Goal: Transaction & Acquisition: Purchase product/service

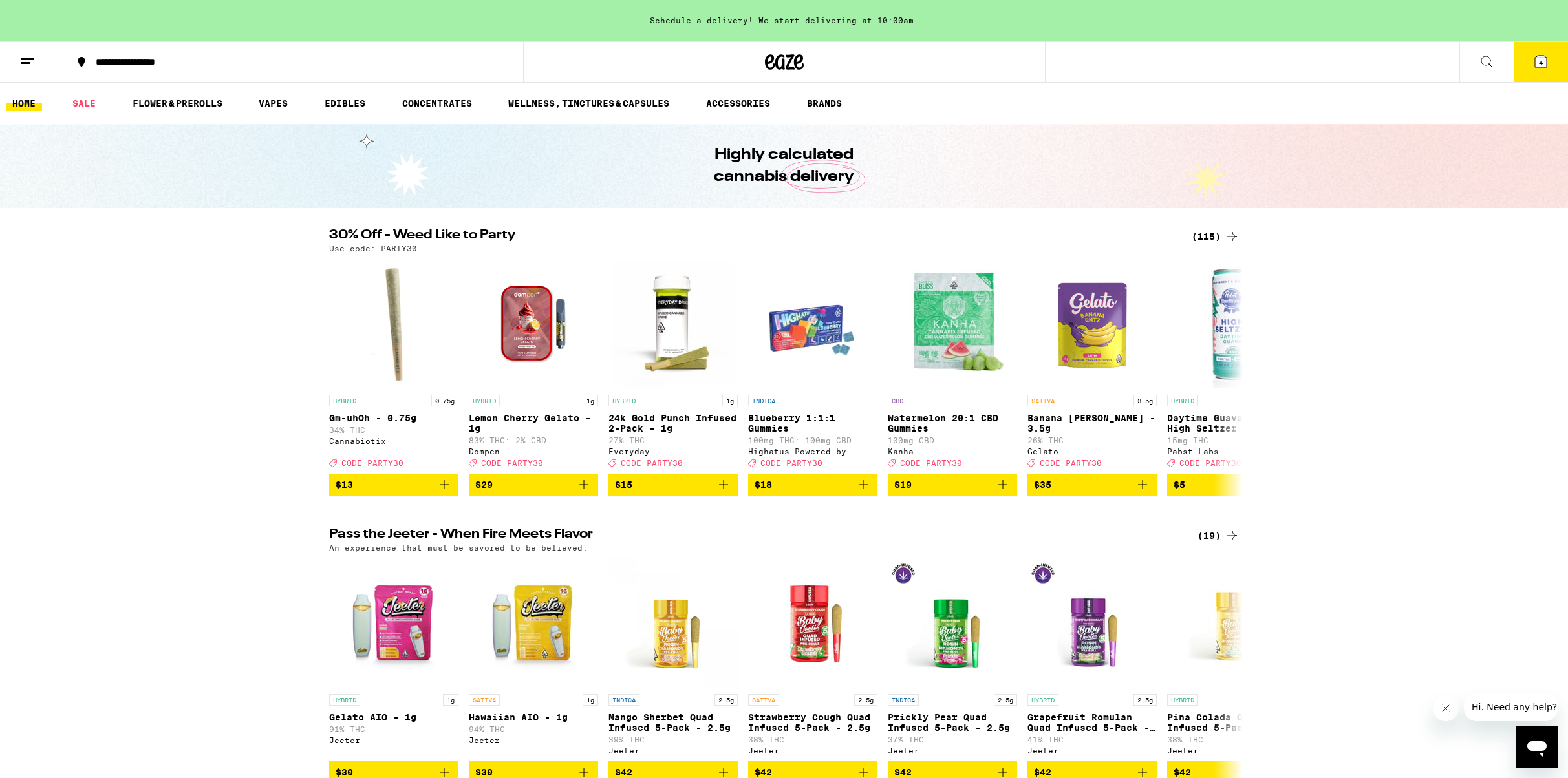
click at [1542, 64] on icon at bounding box center [1540, 61] width 12 height 12
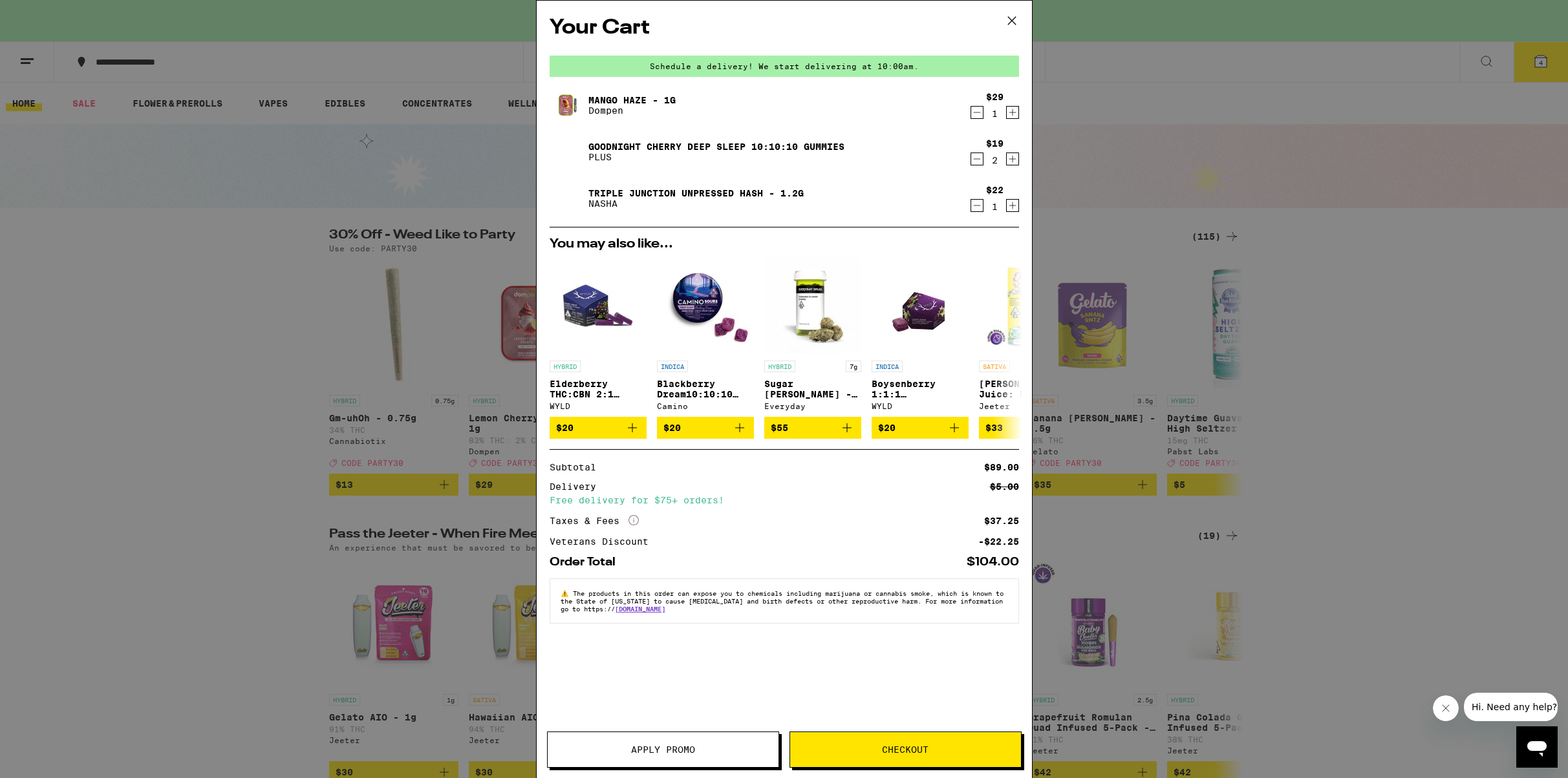
click at [668, 746] on span "Apply Promo" at bounding box center [663, 750] width 64 height 9
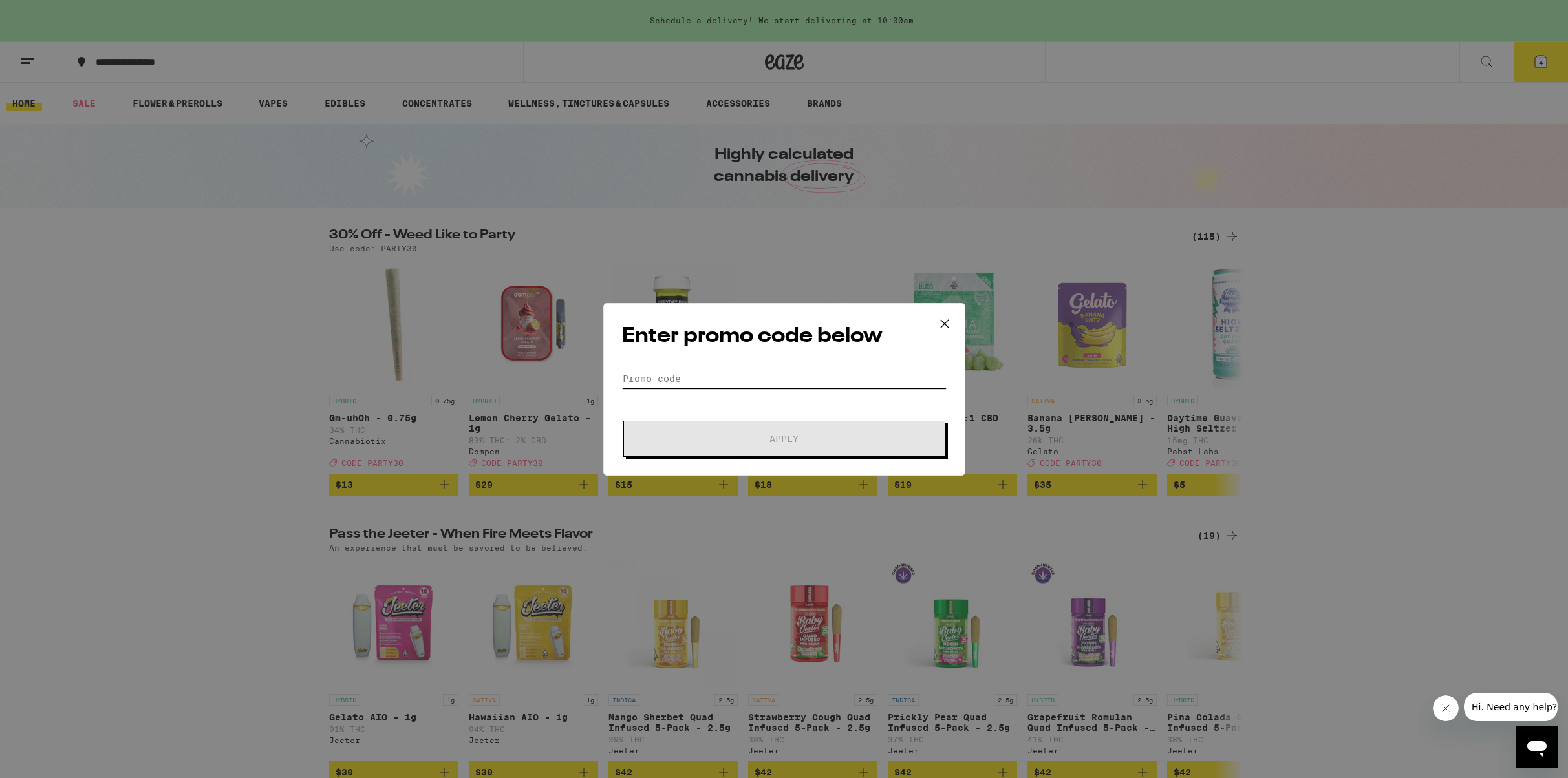
click at [709, 372] on input "Promo Code" at bounding box center [784, 379] width 325 height 20
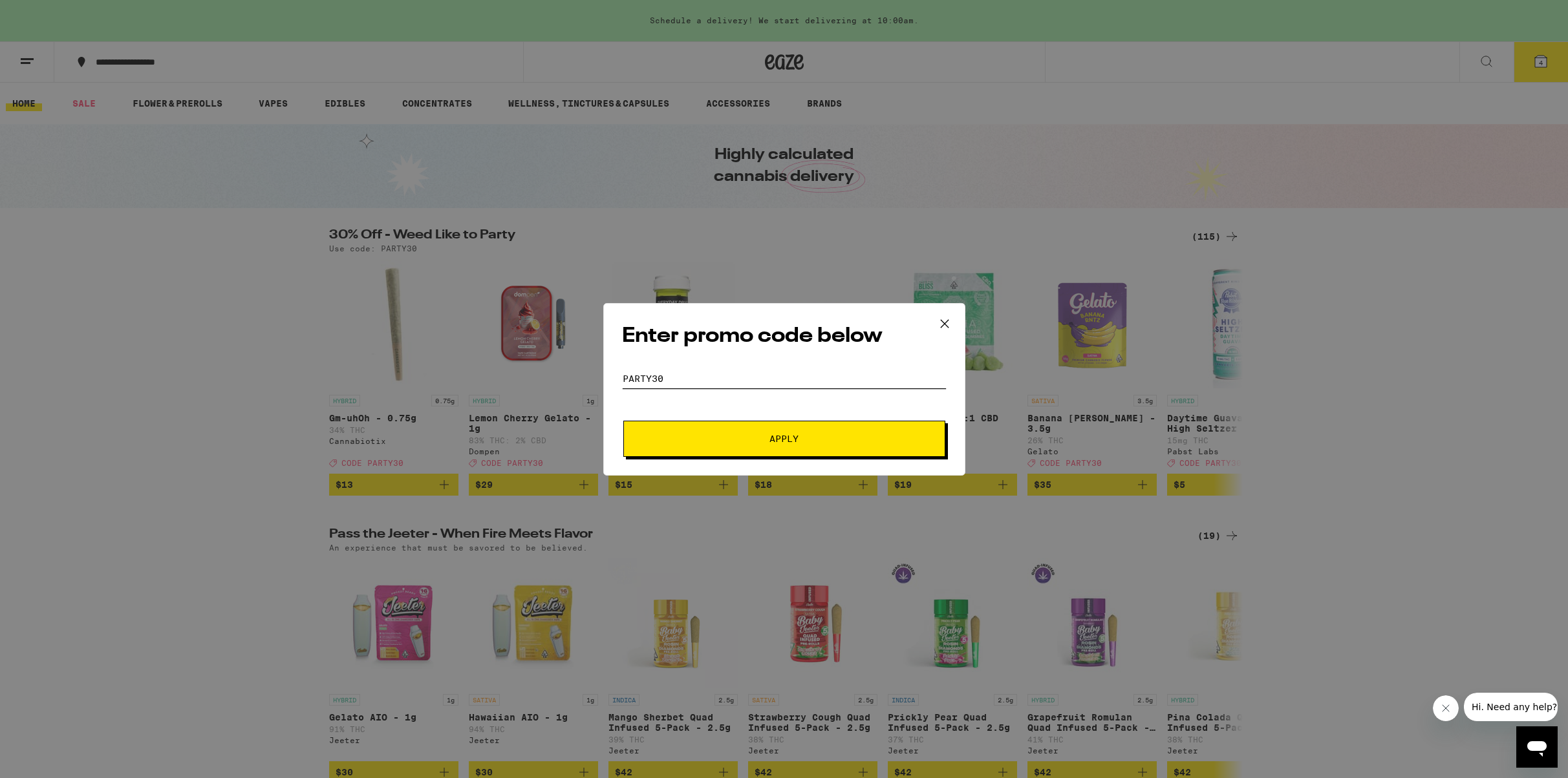
type input "party30"
click at [759, 441] on span "Apply" at bounding box center [784, 439] width 233 height 9
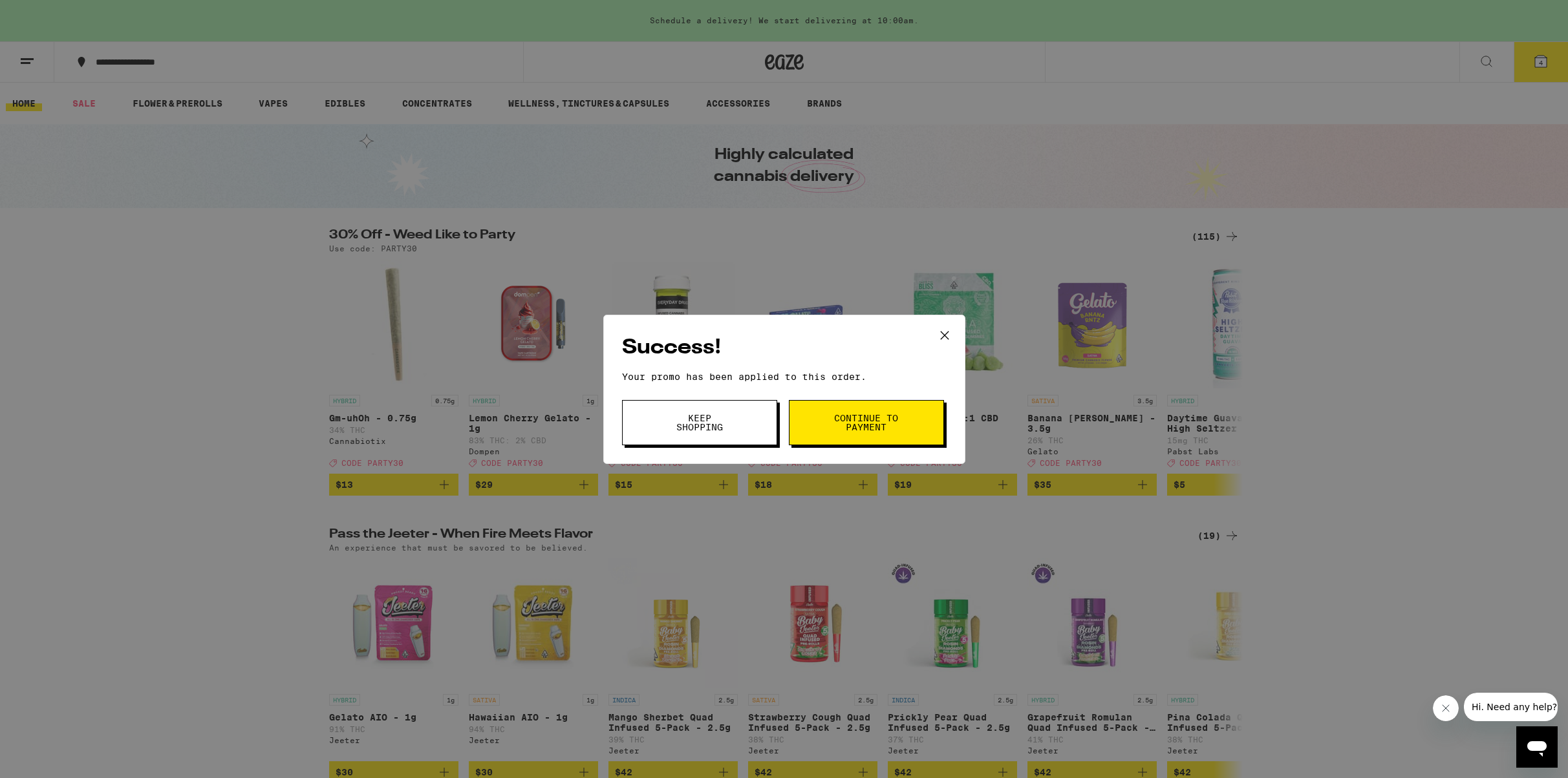
click at [846, 424] on span "Continue to payment" at bounding box center [866, 422] width 66 height 18
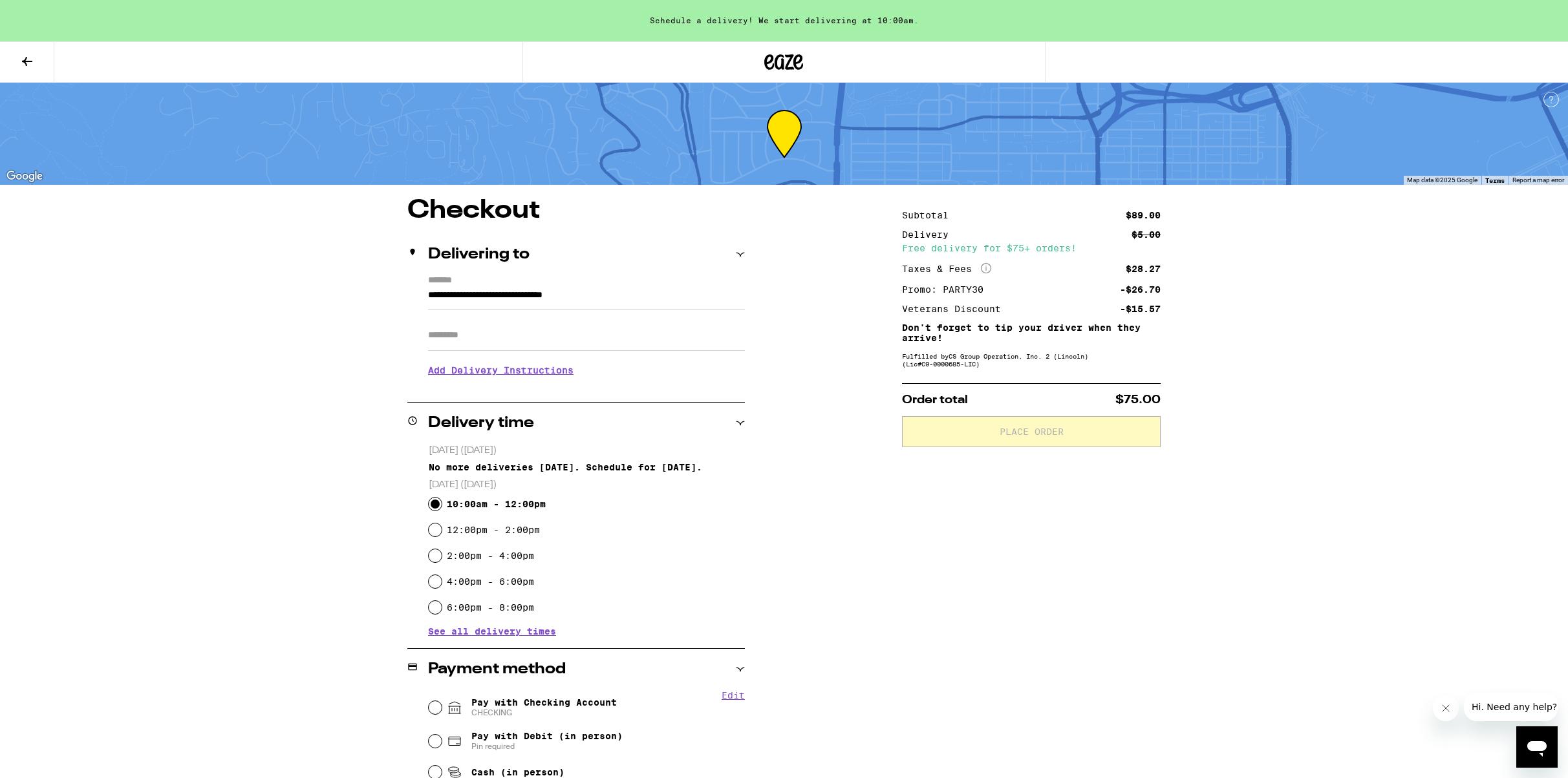
click at [434, 505] on input "10:00am - 12:00pm" at bounding box center [435, 504] width 13 height 13
radio input "true"
click at [434, 607] on input "6:00pm - 8:00pm" at bounding box center [435, 607] width 13 height 13
radio input "true"
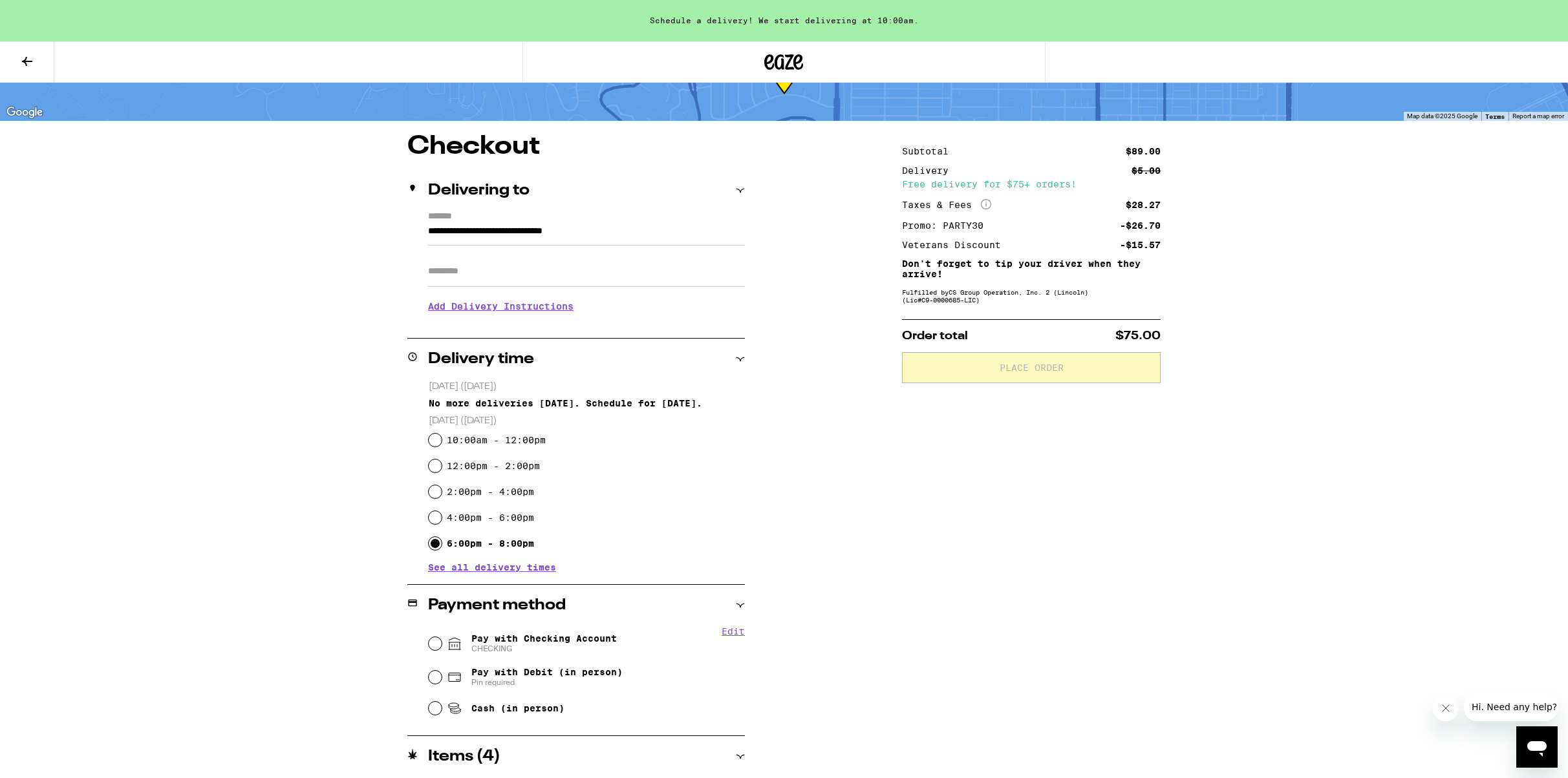
scroll to position [67, 0]
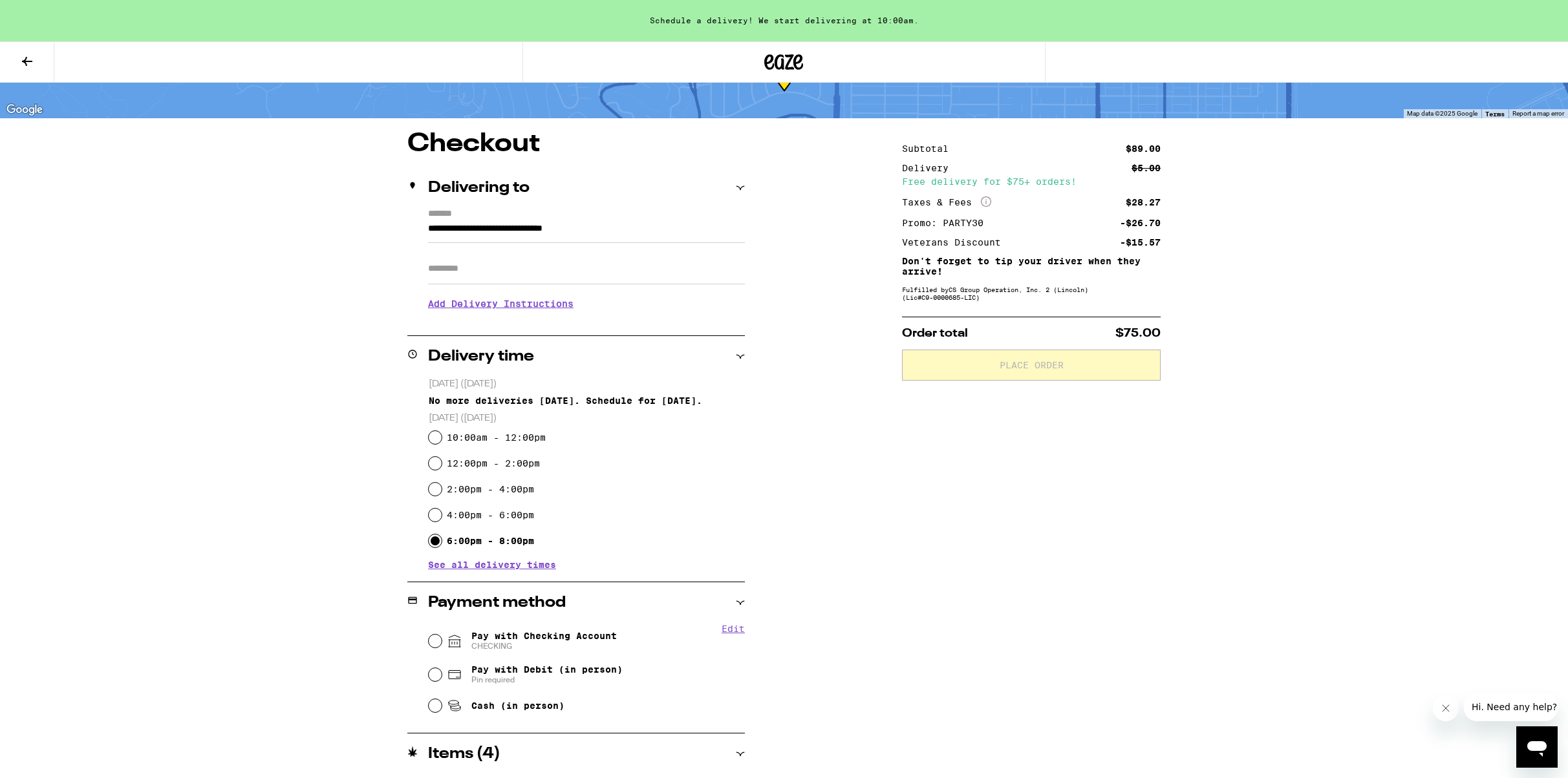
click at [479, 567] on span "See all delivery times" at bounding box center [491, 565] width 128 height 9
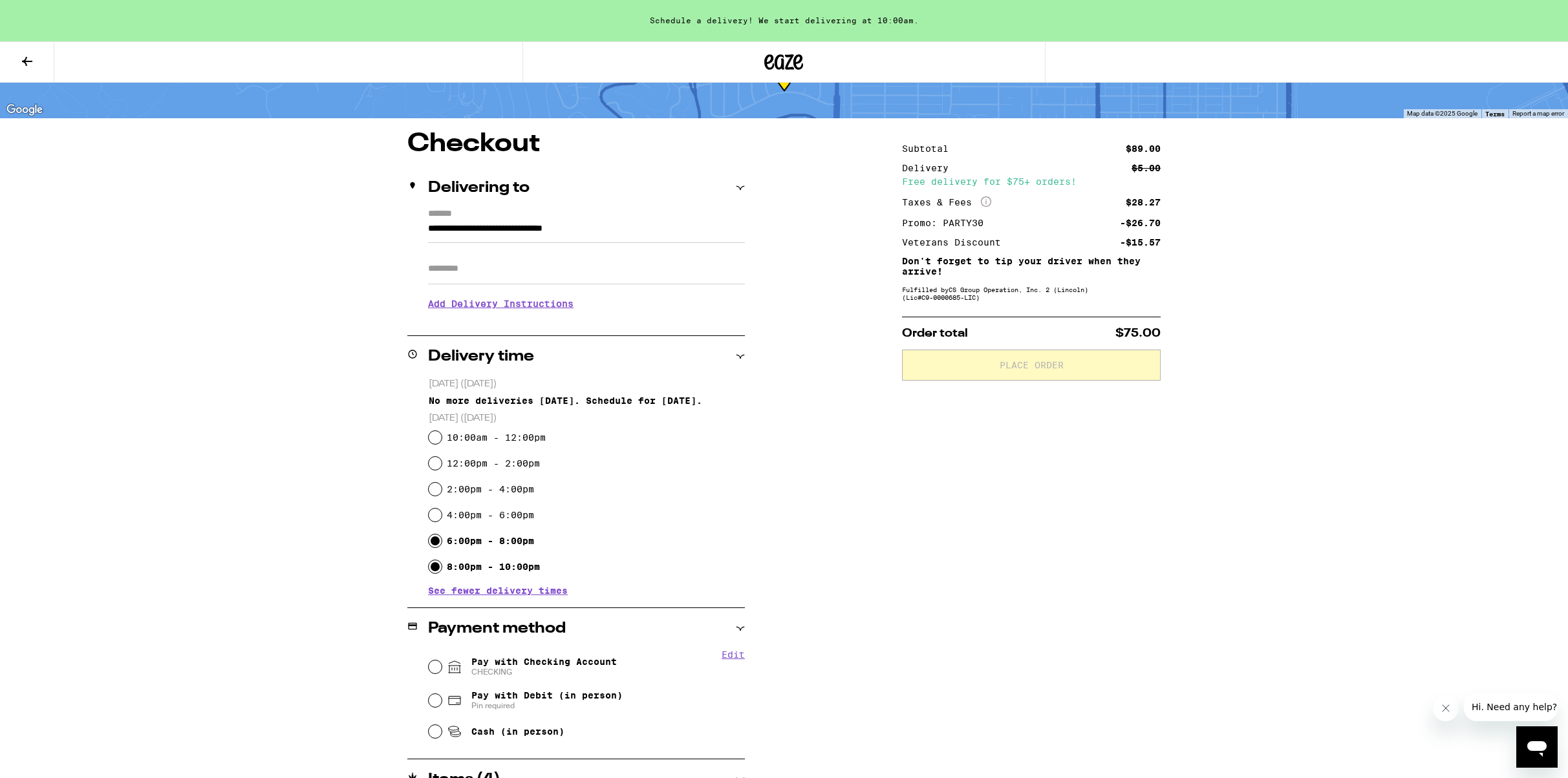
click at [434, 566] on input "8:00pm - 10:00pm" at bounding box center [435, 567] width 13 height 13
radio input "true"
click at [435, 666] on input "Pay with Checking Account CHECKING" at bounding box center [435, 667] width 13 height 13
radio input "true"
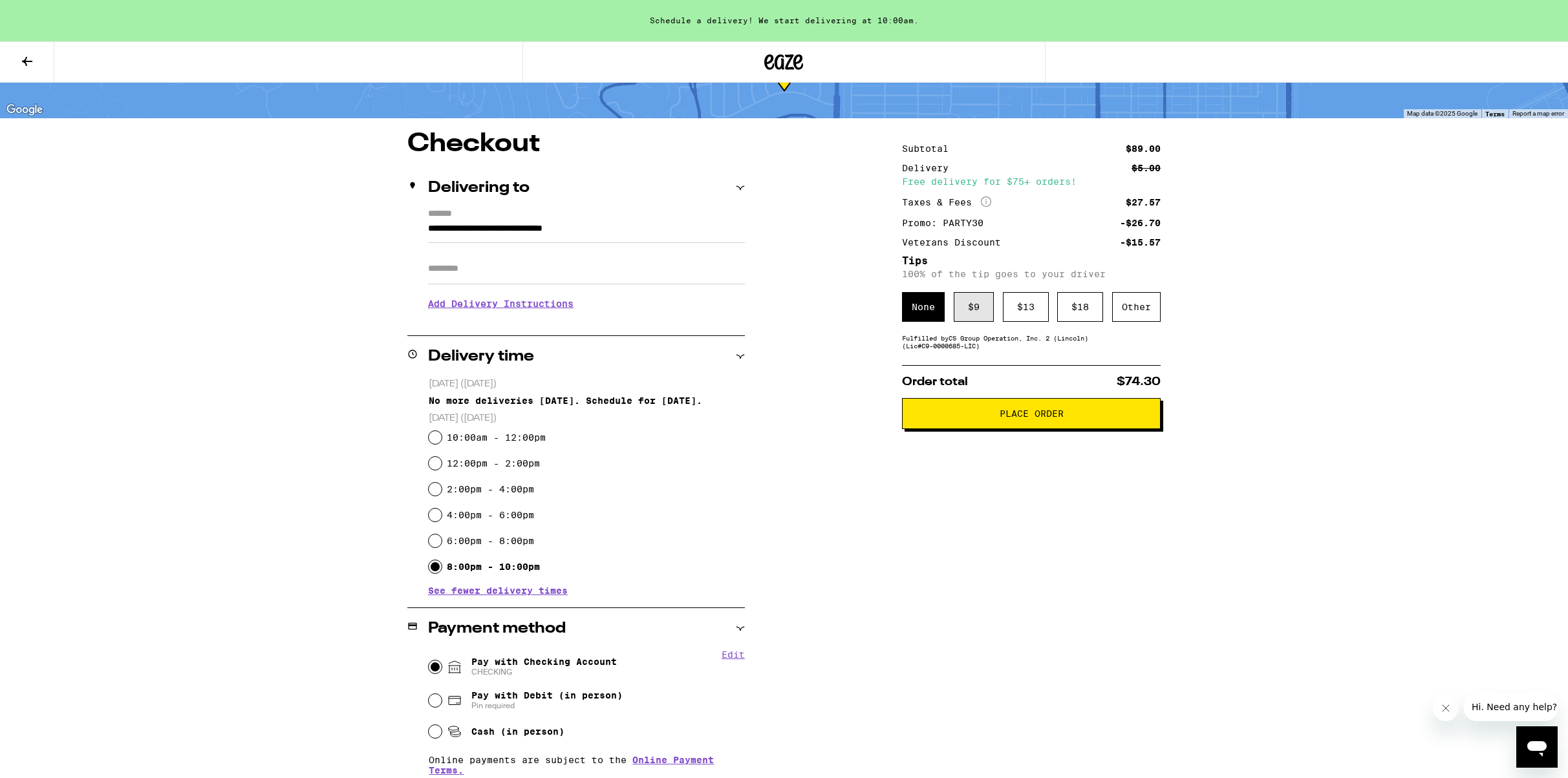
click at [982, 311] on div "$ 9" at bounding box center [973, 307] width 40 height 30
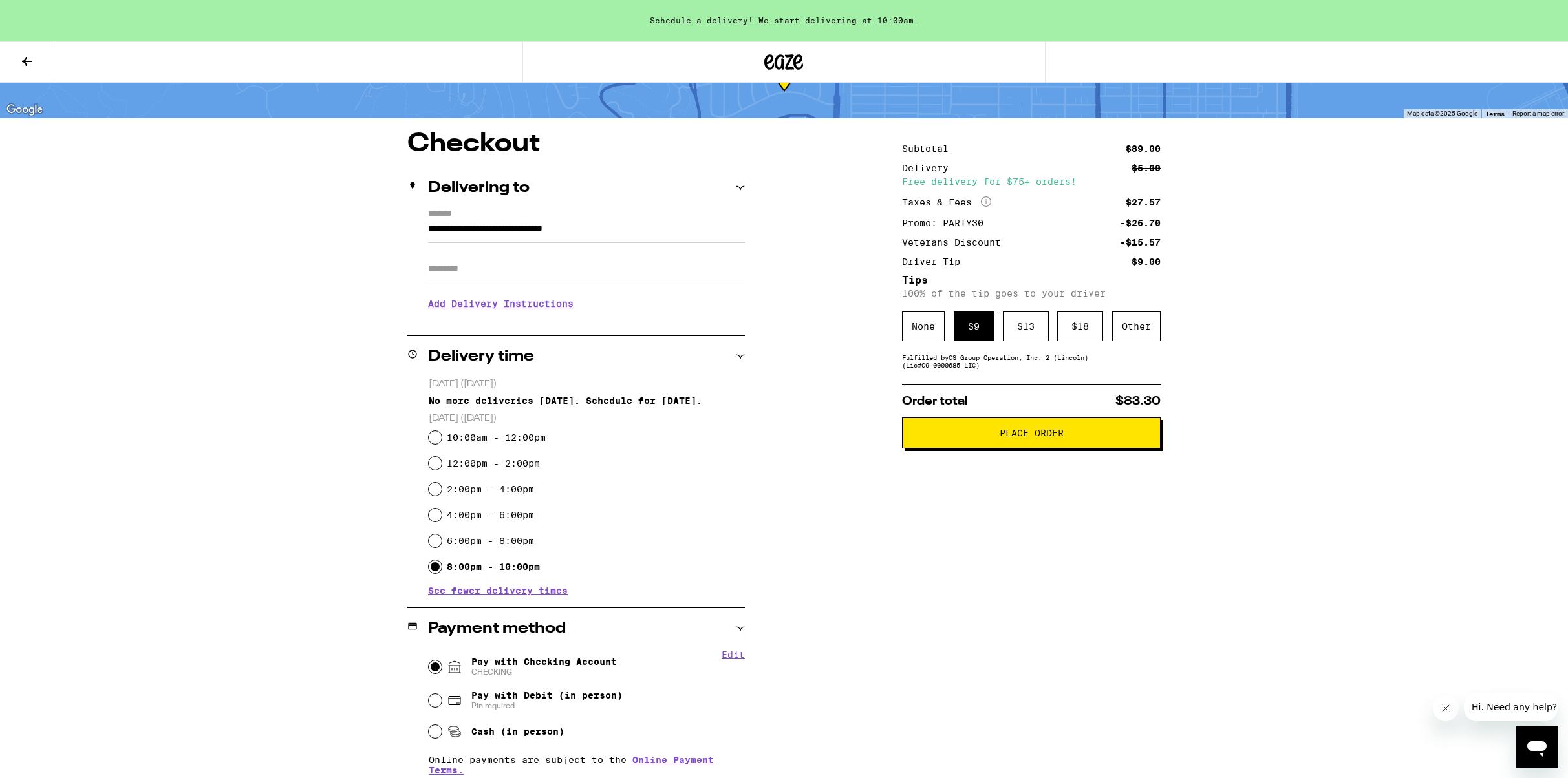
click at [1019, 438] on span "Place Order" at bounding box center [1031, 433] width 64 height 9
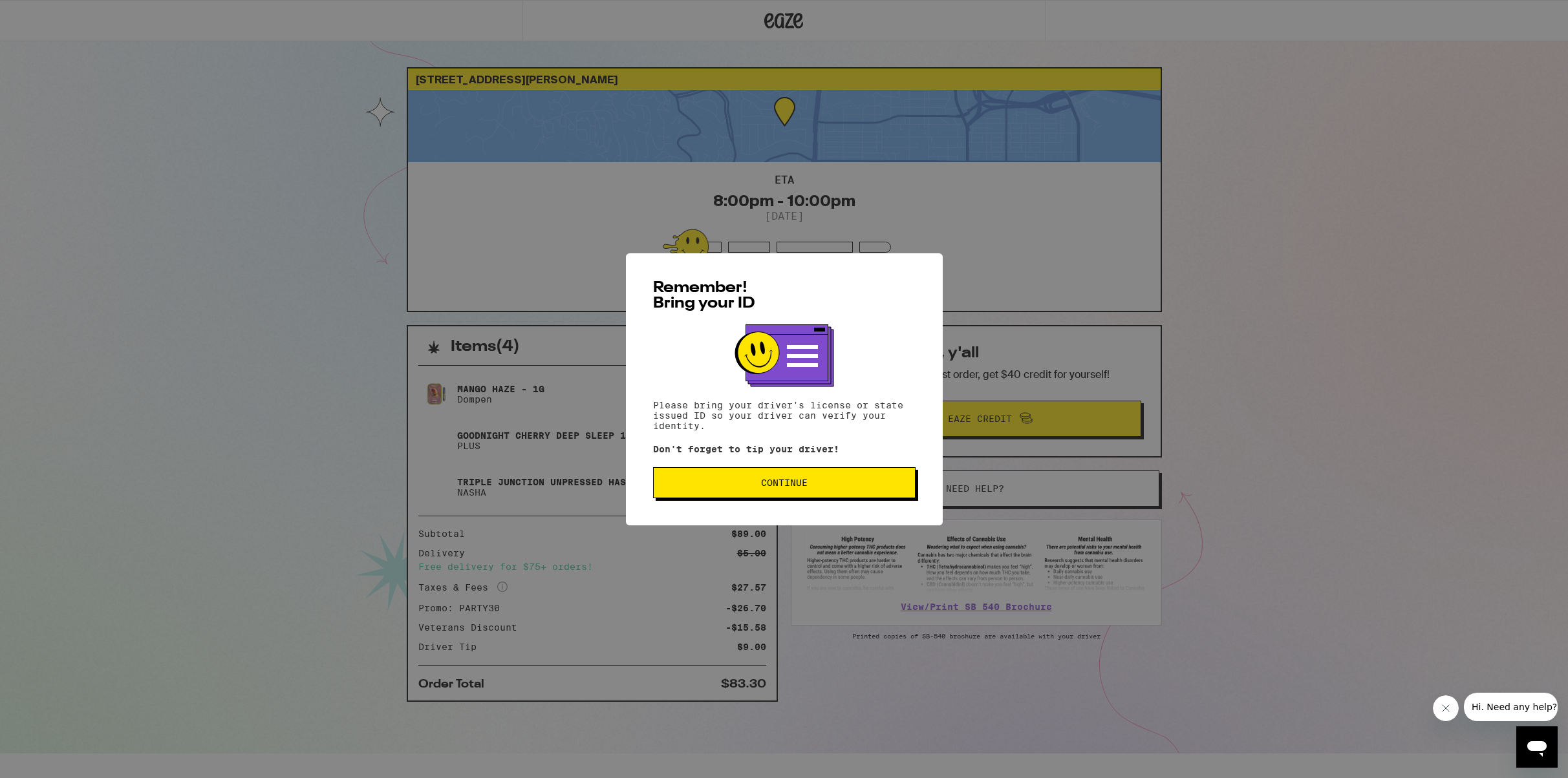
click at [787, 483] on span "Continue" at bounding box center [784, 483] width 46 height 9
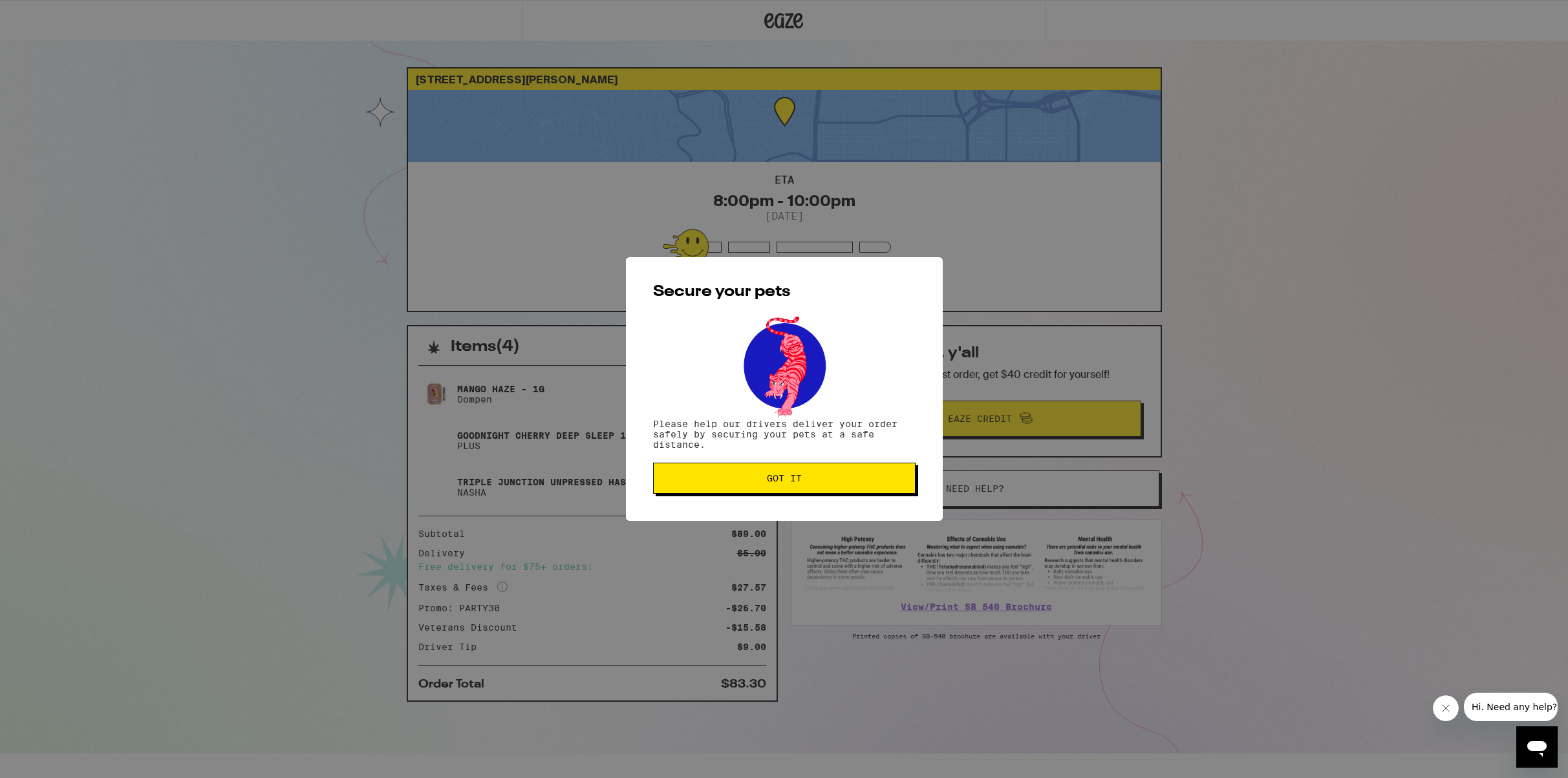
click at [787, 483] on span "Got it" at bounding box center [784, 479] width 35 height 9
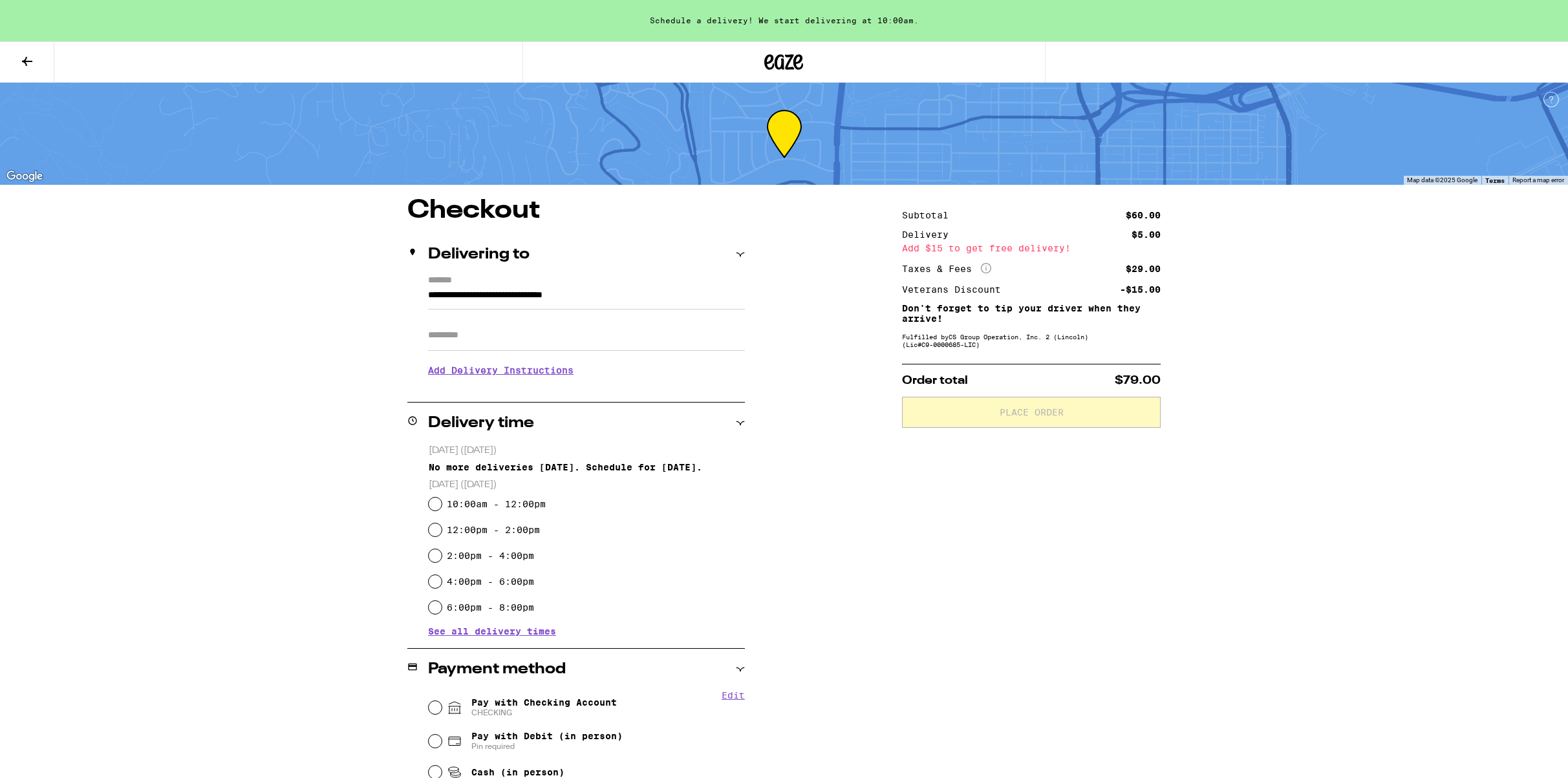
click at [38, 57] on button at bounding box center [27, 62] width 54 height 41
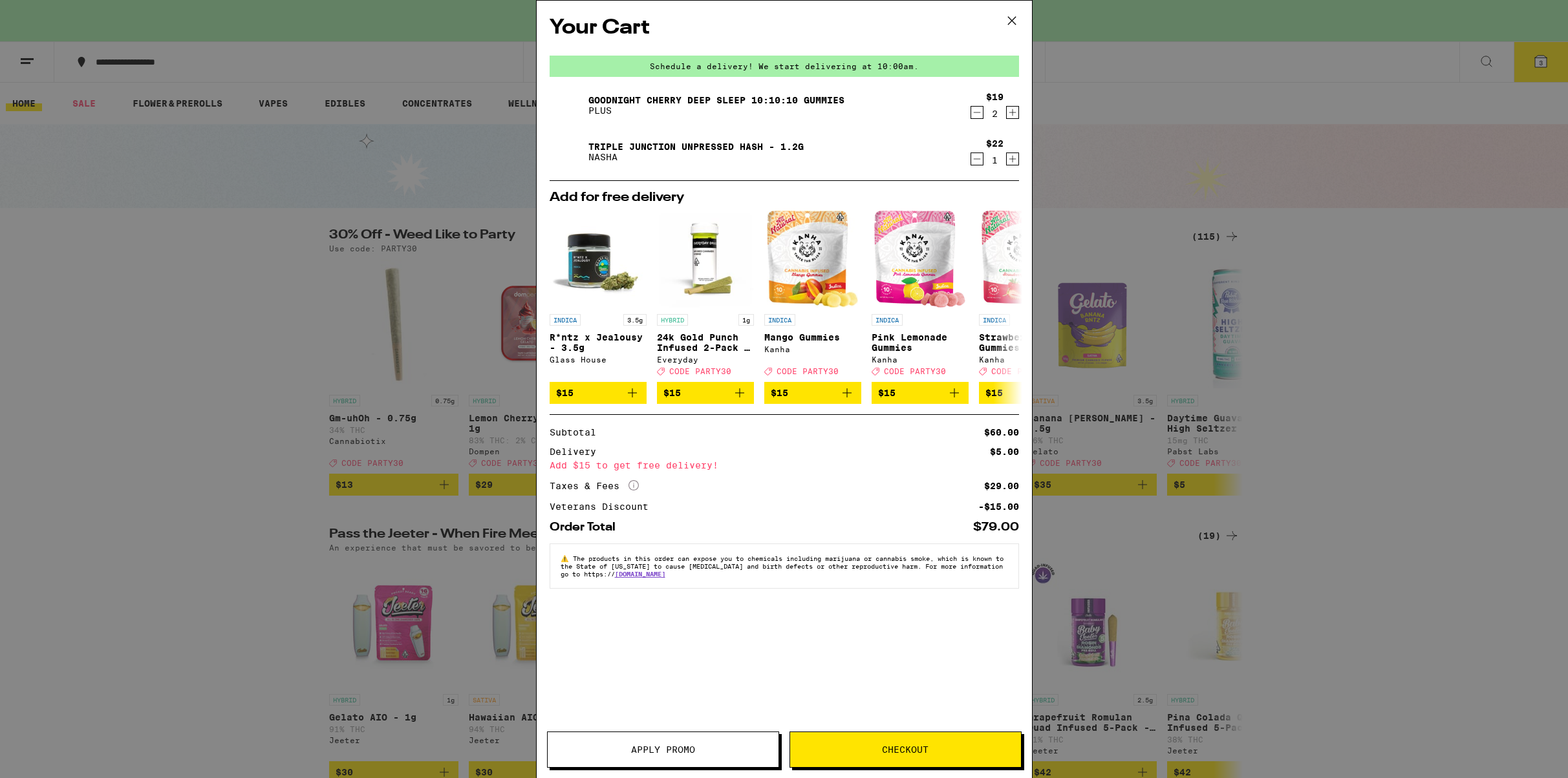
click at [166, 184] on div "Your Cart Schedule a delivery! We start delivering at 10:00am. Goodnight Cherry…" at bounding box center [784, 389] width 1568 height 778
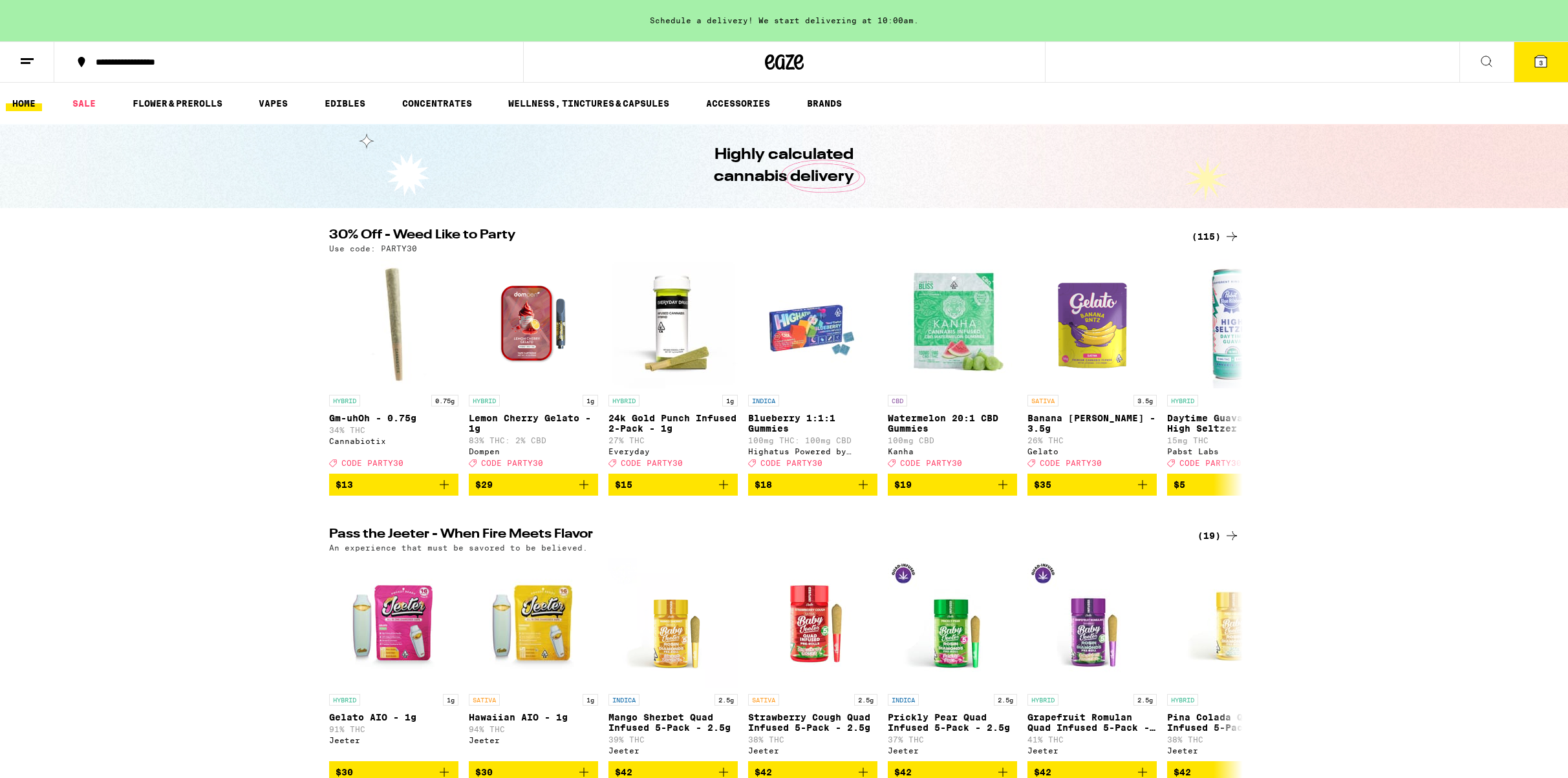
click at [1206, 238] on div "(115)" at bounding box center [1215, 237] width 48 height 16
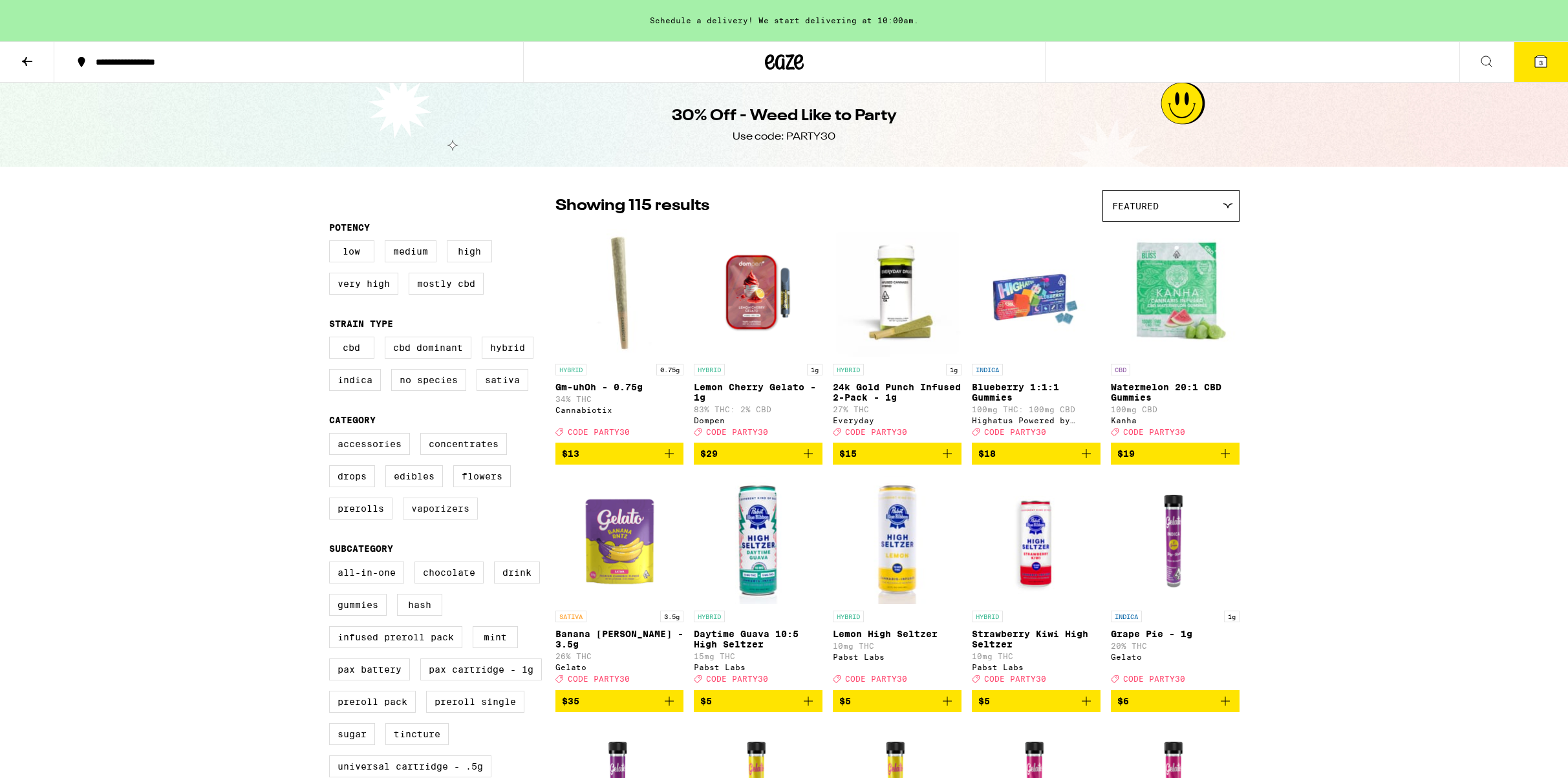
click at [441, 519] on label "Vaporizers" at bounding box center [439, 508] width 75 height 22
click at [332, 435] on input "Vaporizers" at bounding box center [332, 435] width 1 height 1
checkbox input "true"
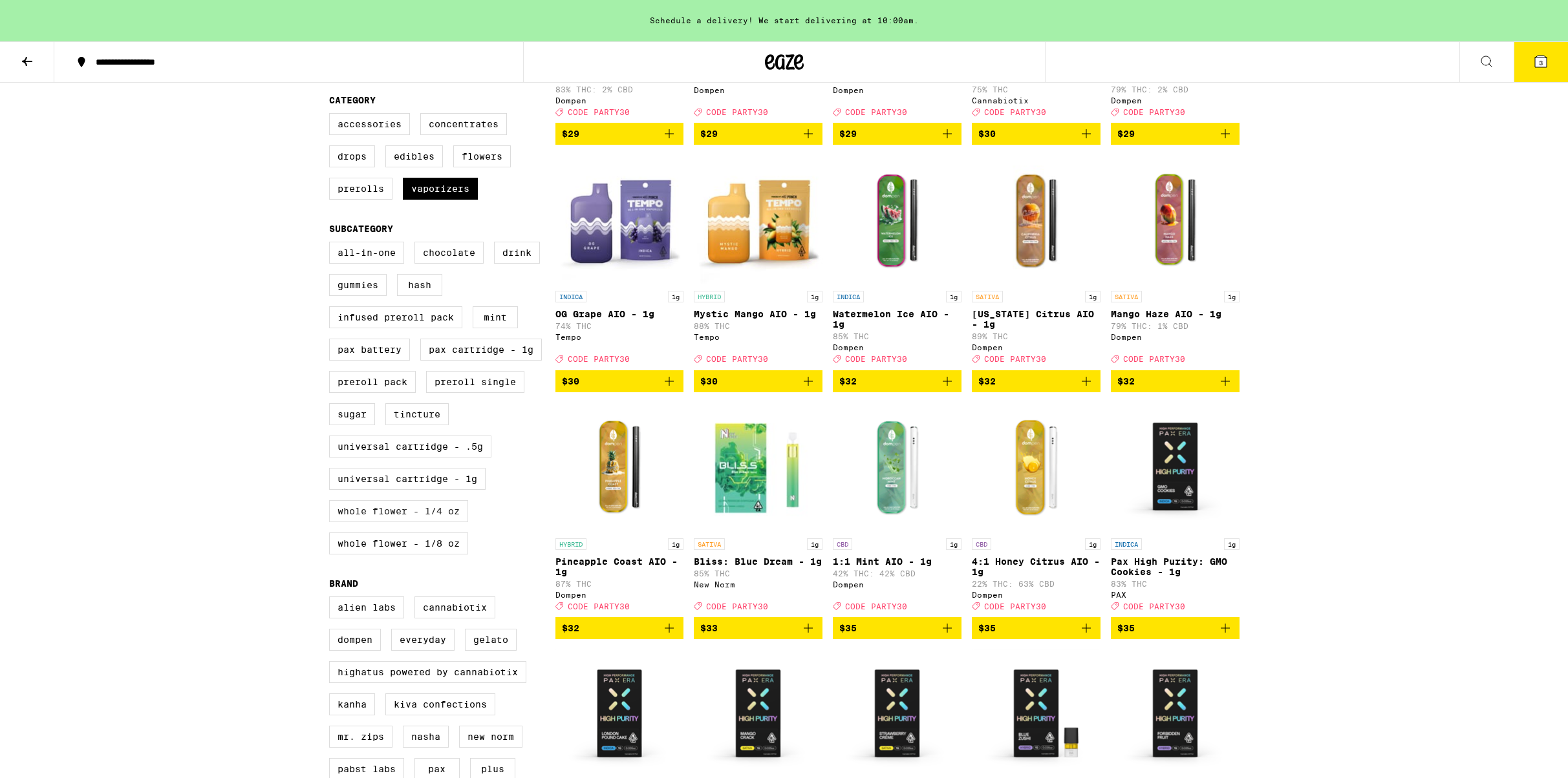
scroll to position [325, 0]
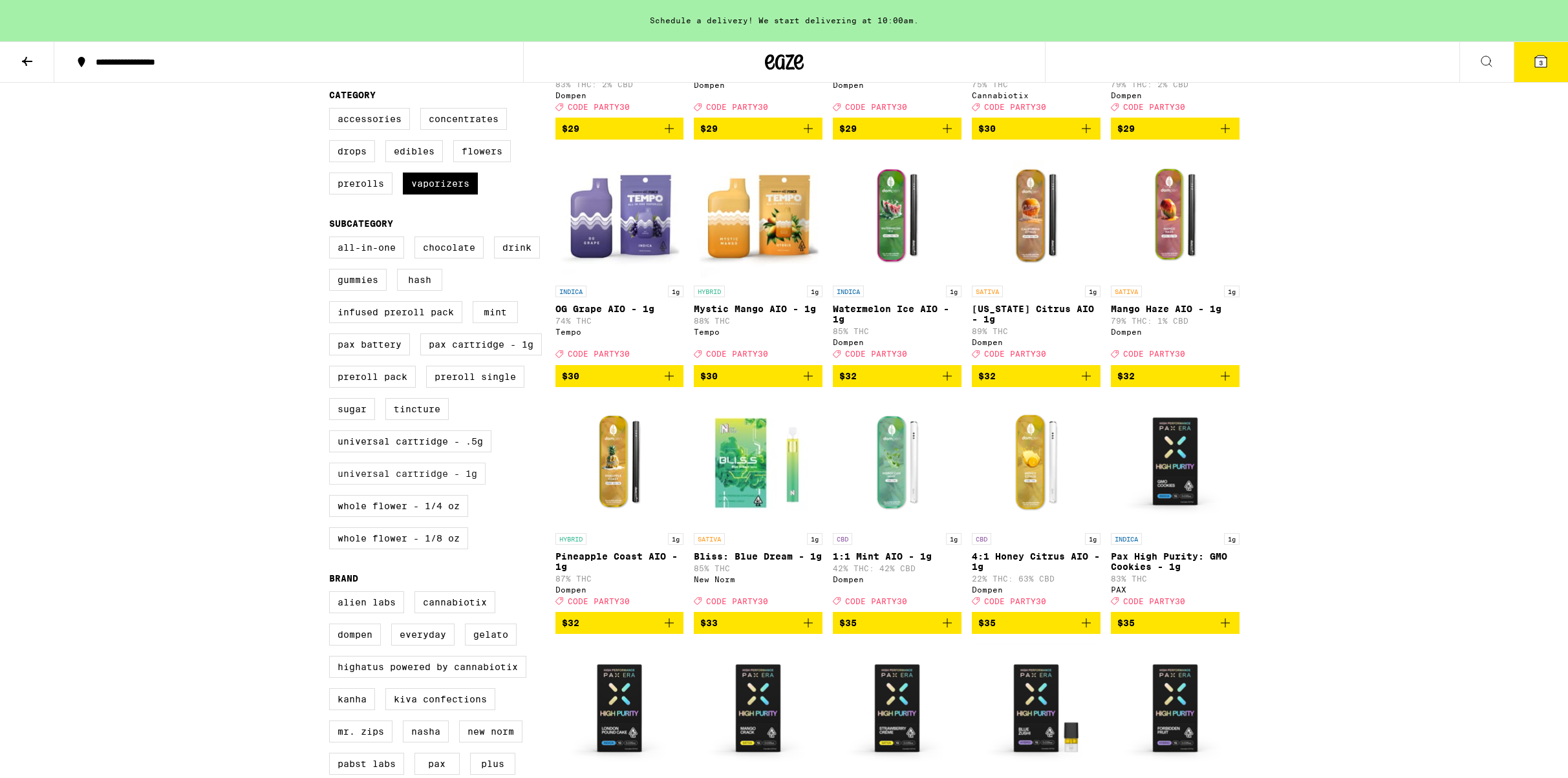
click at [390, 485] on label "Universal Cartridge - 1g" at bounding box center [407, 474] width 156 height 22
click at [332, 239] on input "Universal Cartridge - 1g" at bounding box center [332, 239] width 1 height 1
checkbox input "true"
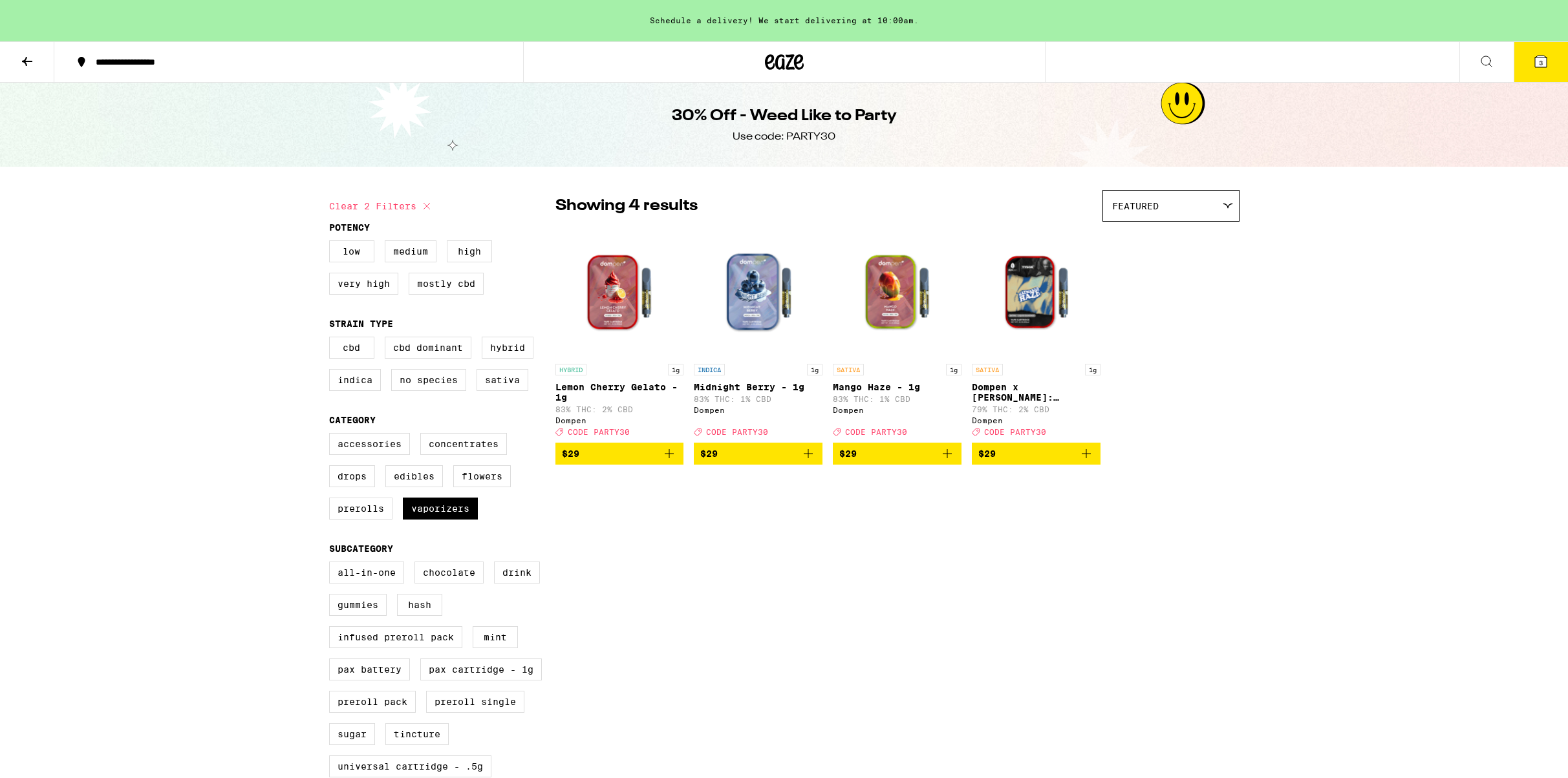
click at [947, 458] on icon "Add to bag" at bounding box center [947, 454] width 9 height 9
click at [1540, 62] on span "4" at bounding box center [1540, 63] width 4 height 8
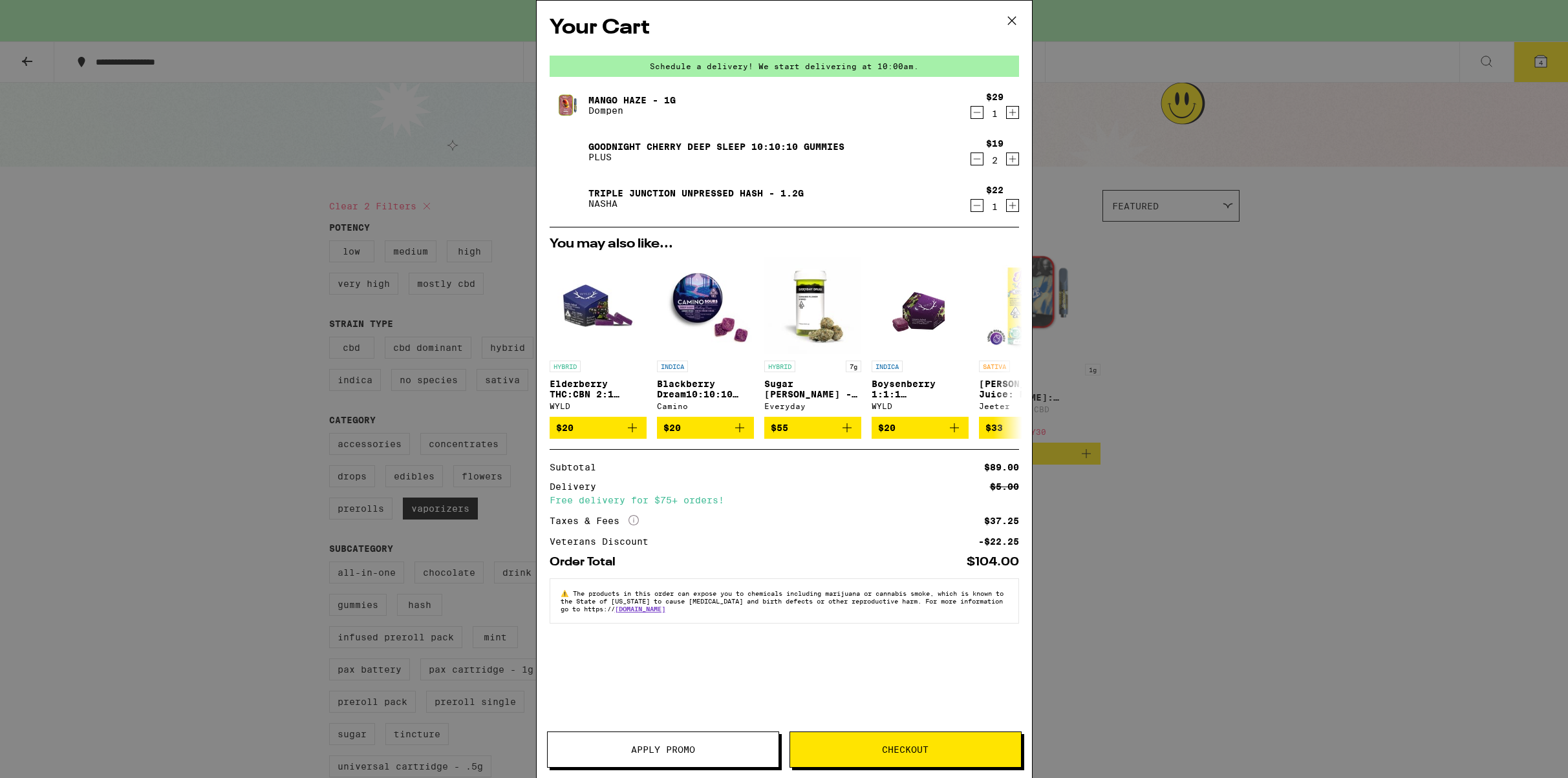
click at [665, 752] on span "Apply Promo" at bounding box center [663, 750] width 64 height 9
